Goal: Navigation & Orientation: Understand site structure

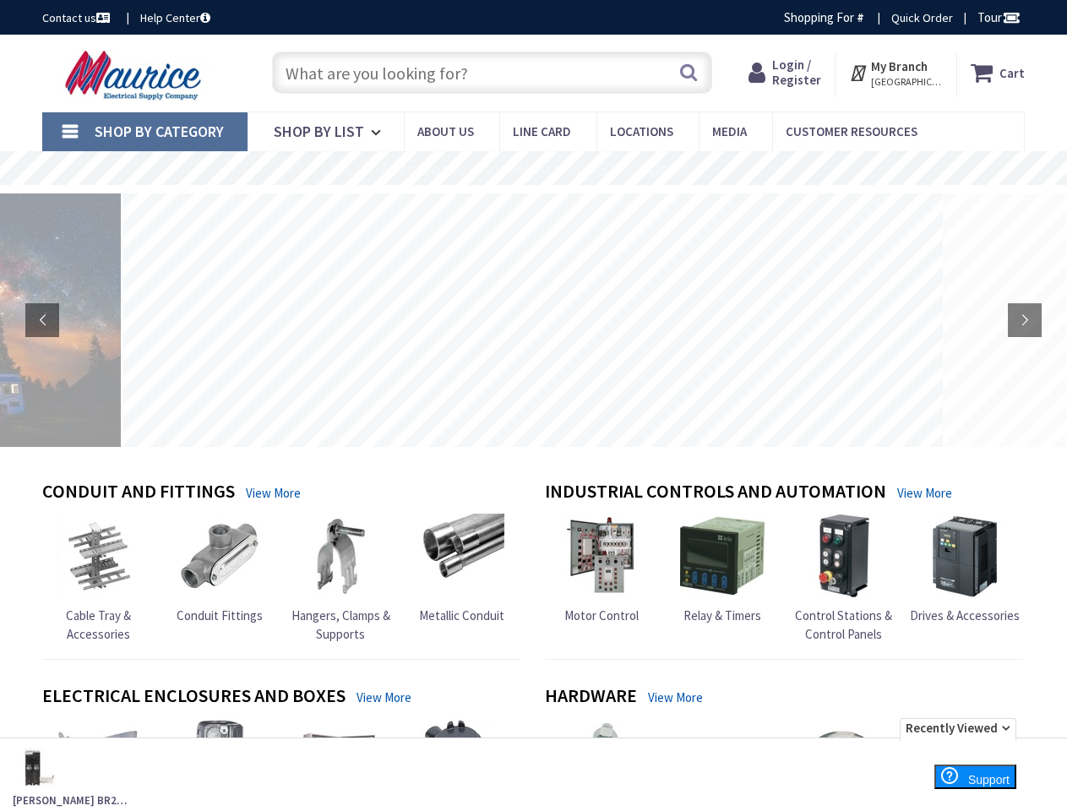
click at [533, 405] on rs-layer at bounding box center [532, 319] width 819 height 253
click at [996, 17] on span "Tour" at bounding box center [998, 17] width 43 height 16
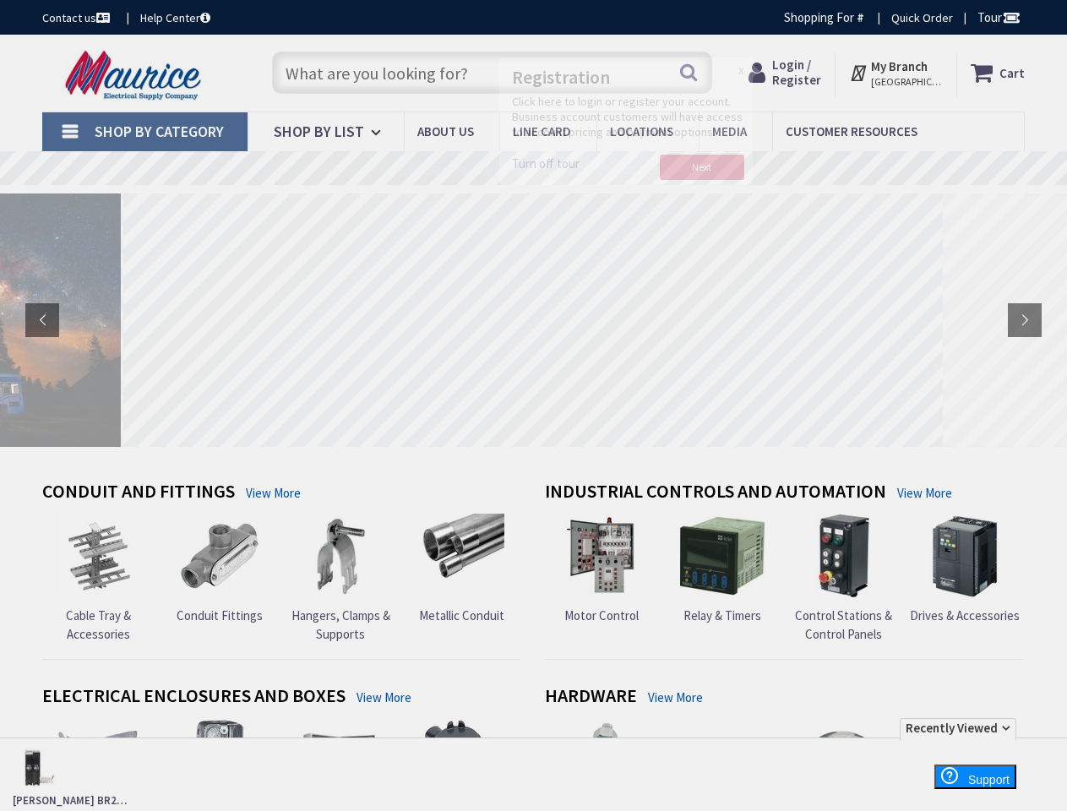
click at [1010, 17] on div at bounding box center [533, 405] width 1067 height 811
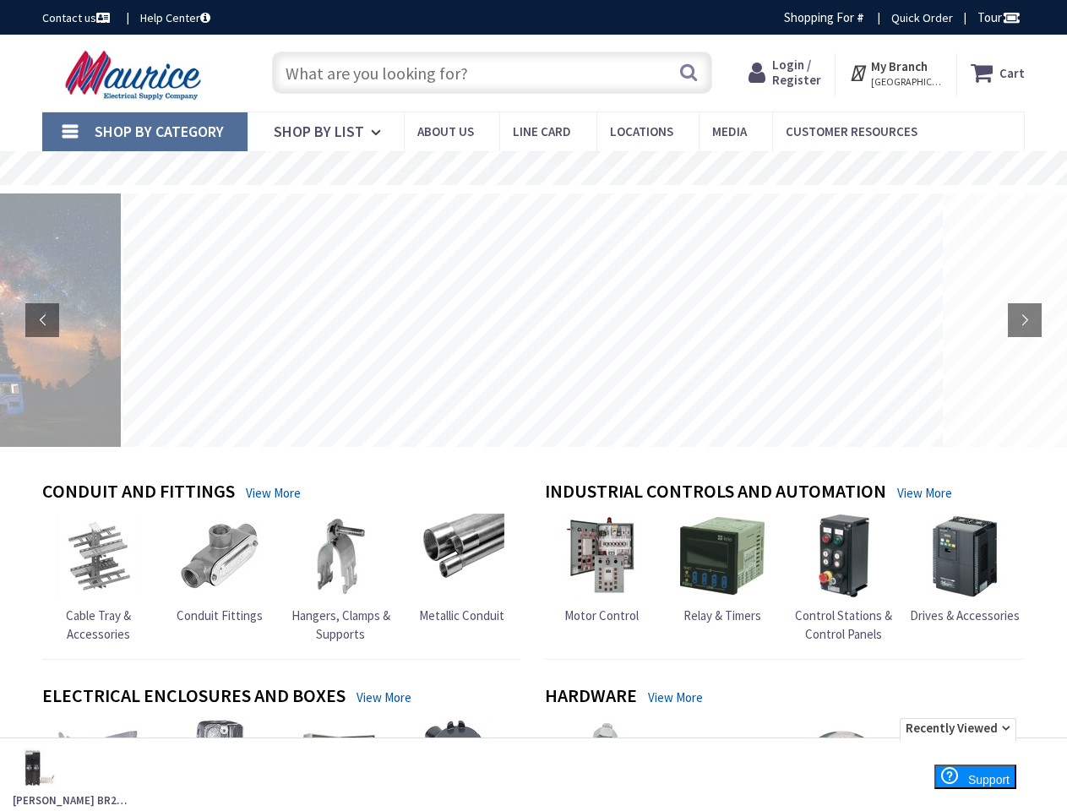
click at [896, 73] on strong "My Branch" at bounding box center [899, 66] width 57 height 16
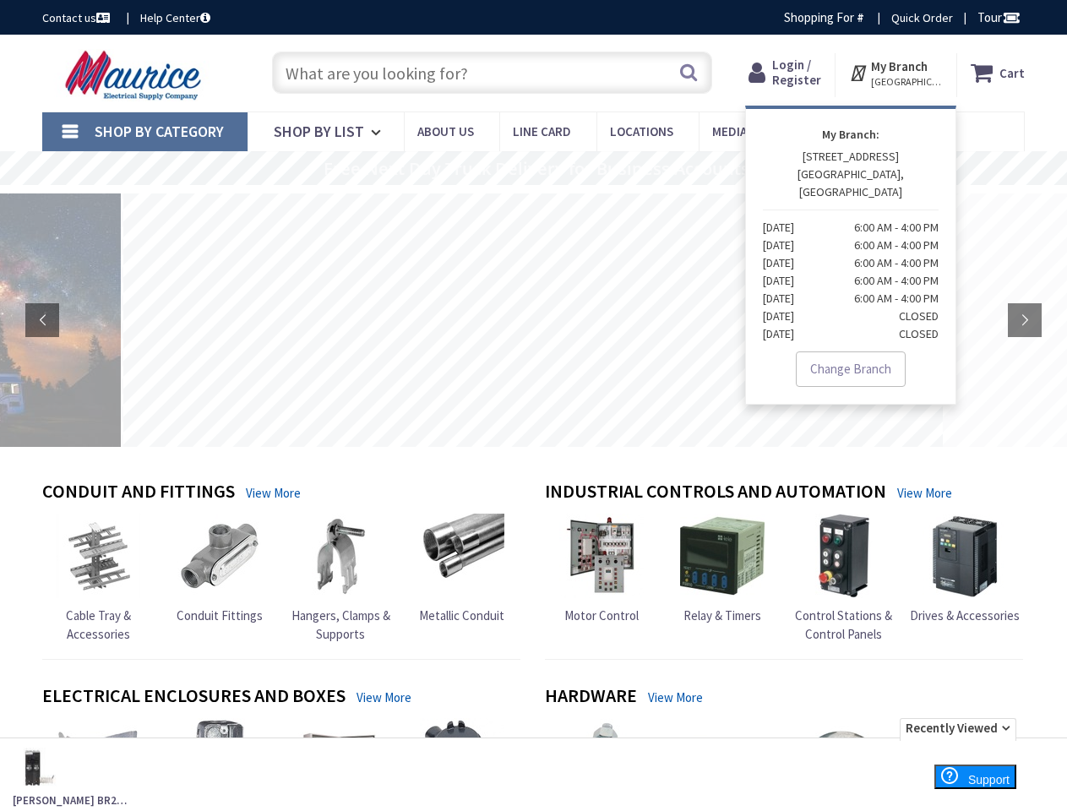
click at [144, 132] on span "Shop By Category" at bounding box center [159, 131] width 129 height 19
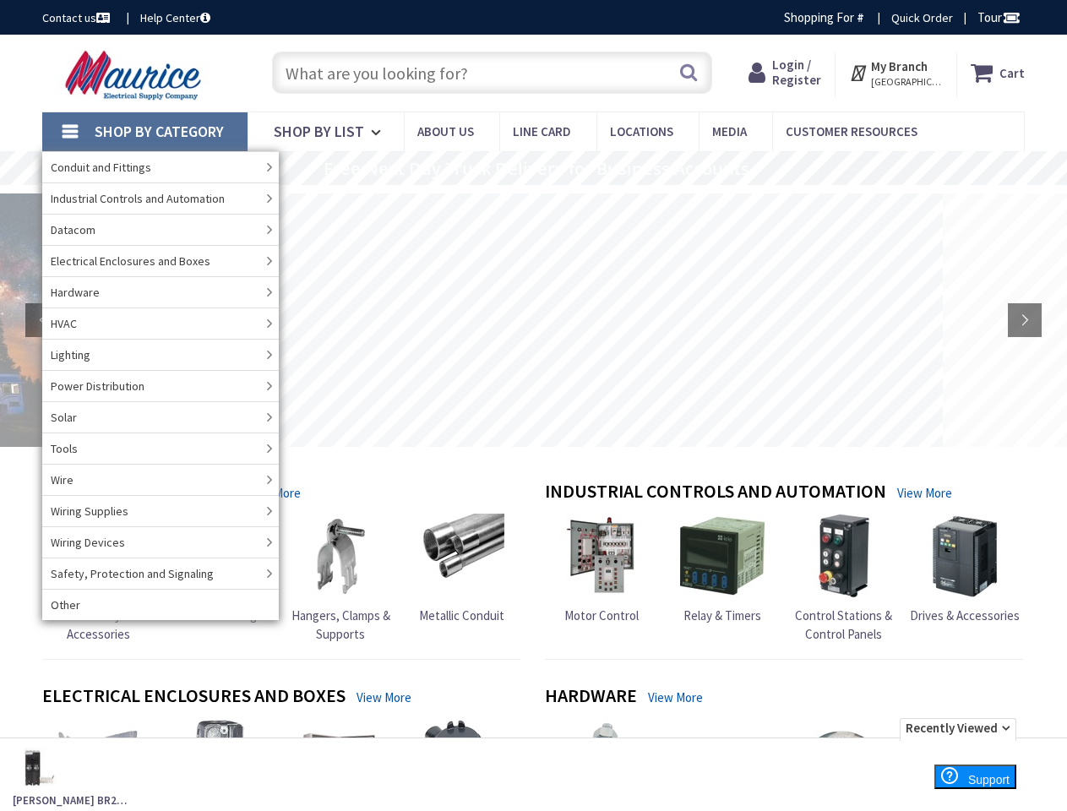
click at [533, 168] on rs-layer "Free Next Day Truck Delivery for Business Accounts" at bounding box center [536, 169] width 426 height 19
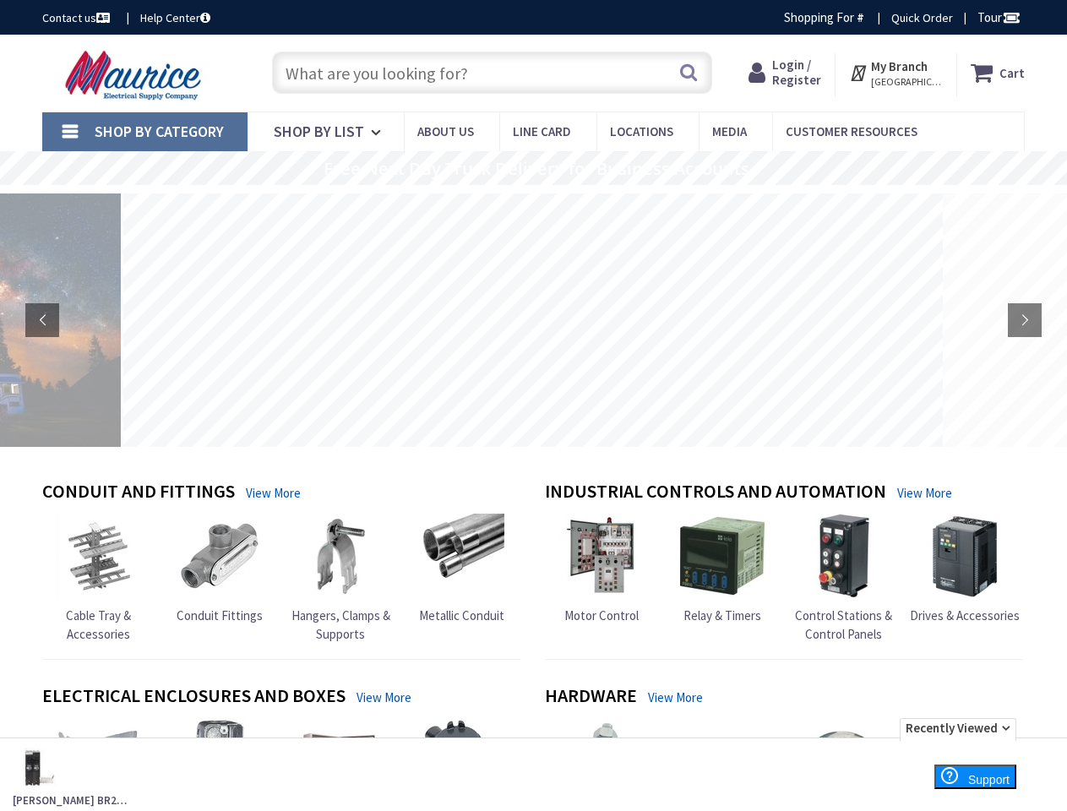
click at [533, 169] on rs-layer "Free Next Day Truck Delivery for Business Accounts" at bounding box center [536, 169] width 426 height 19
click at [533, 320] on rs-layer at bounding box center [532, 319] width 819 height 253
